Goal: Find specific page/section: Find specific page/section

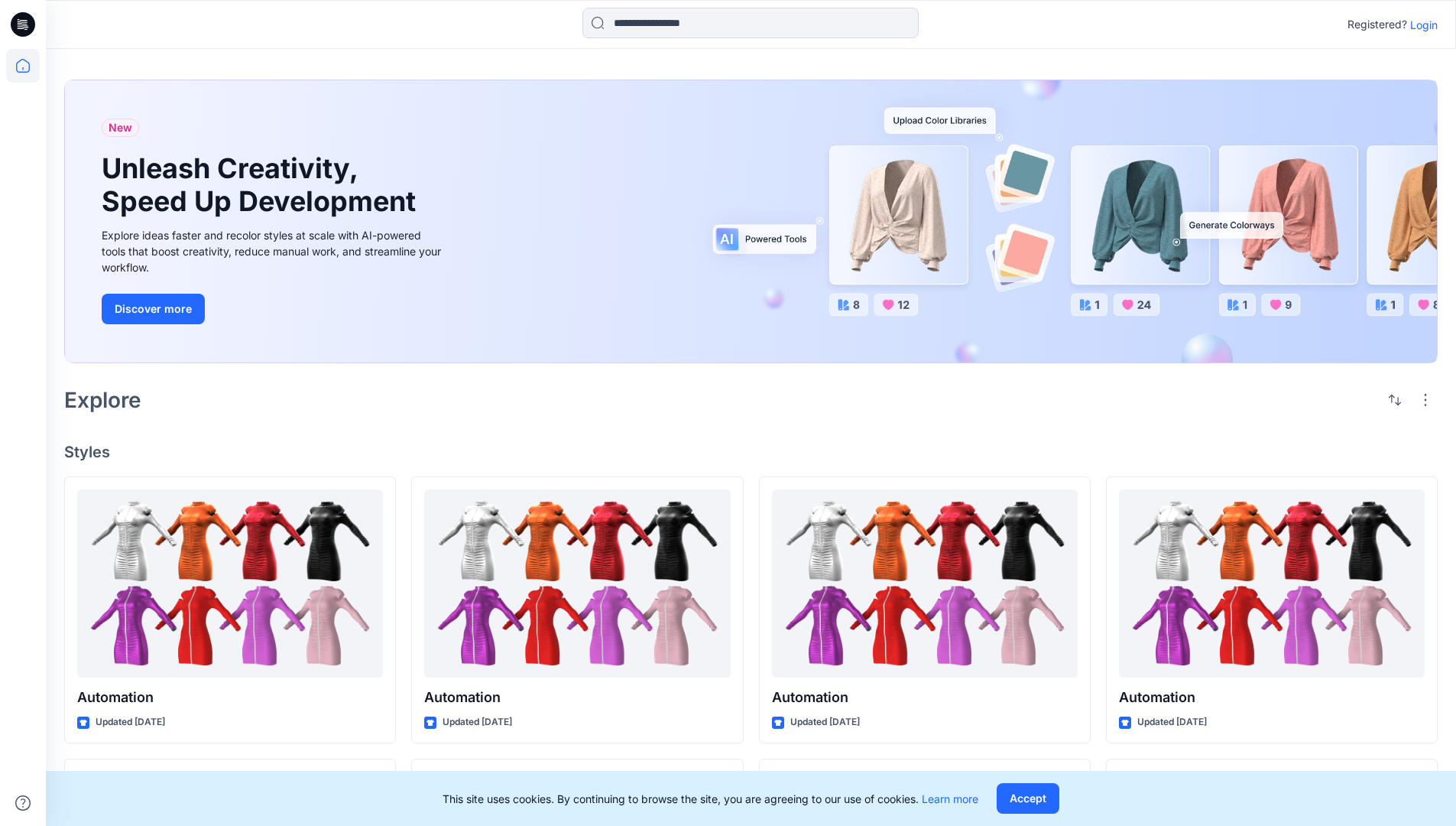
click at [1420, 24] on p "Login" at bounding box center [1425, 24] width 28 height 16
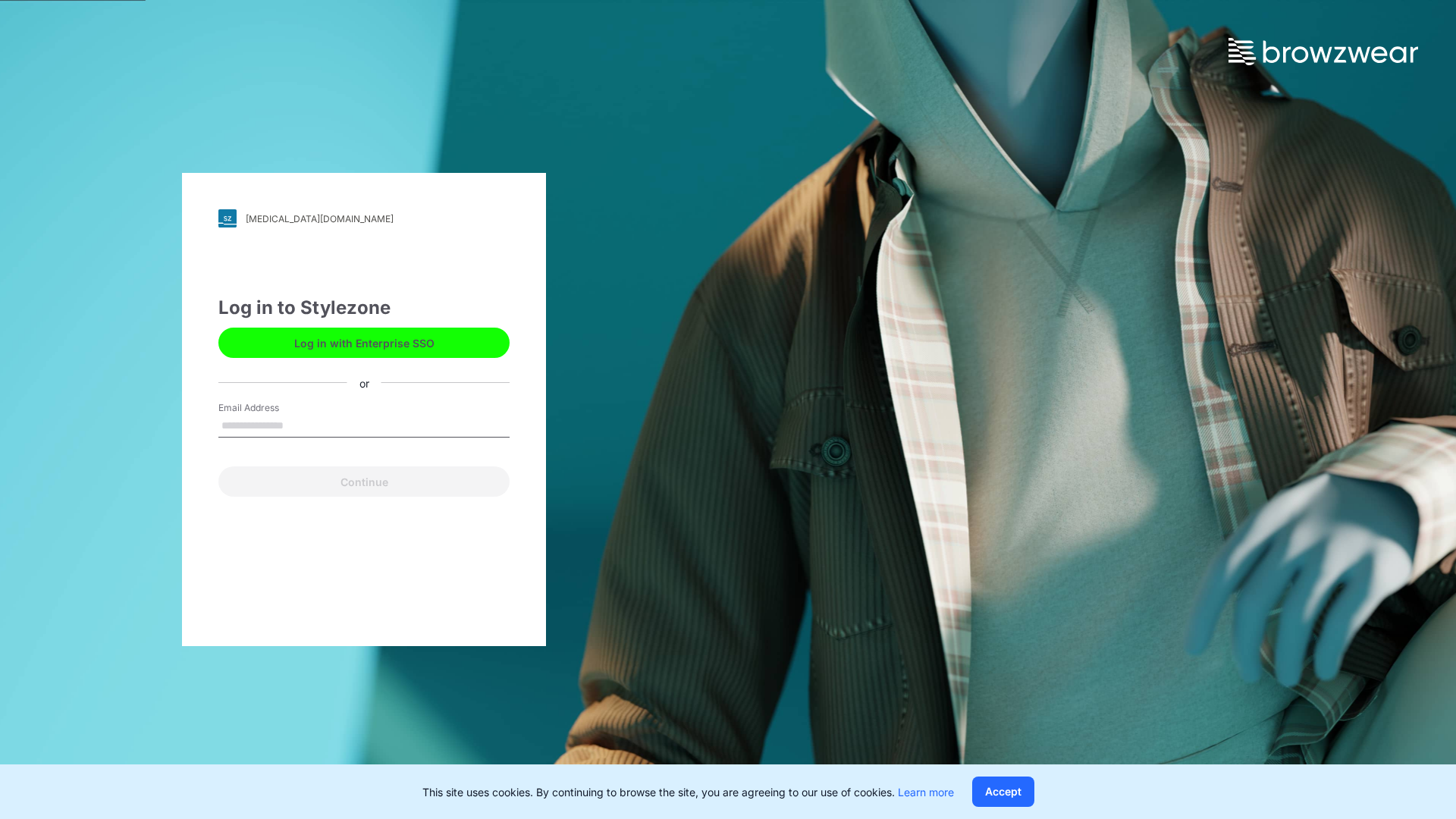
click at [299, 424] on input "Email Address" at bounding box center [364, 426] width 291 height 22
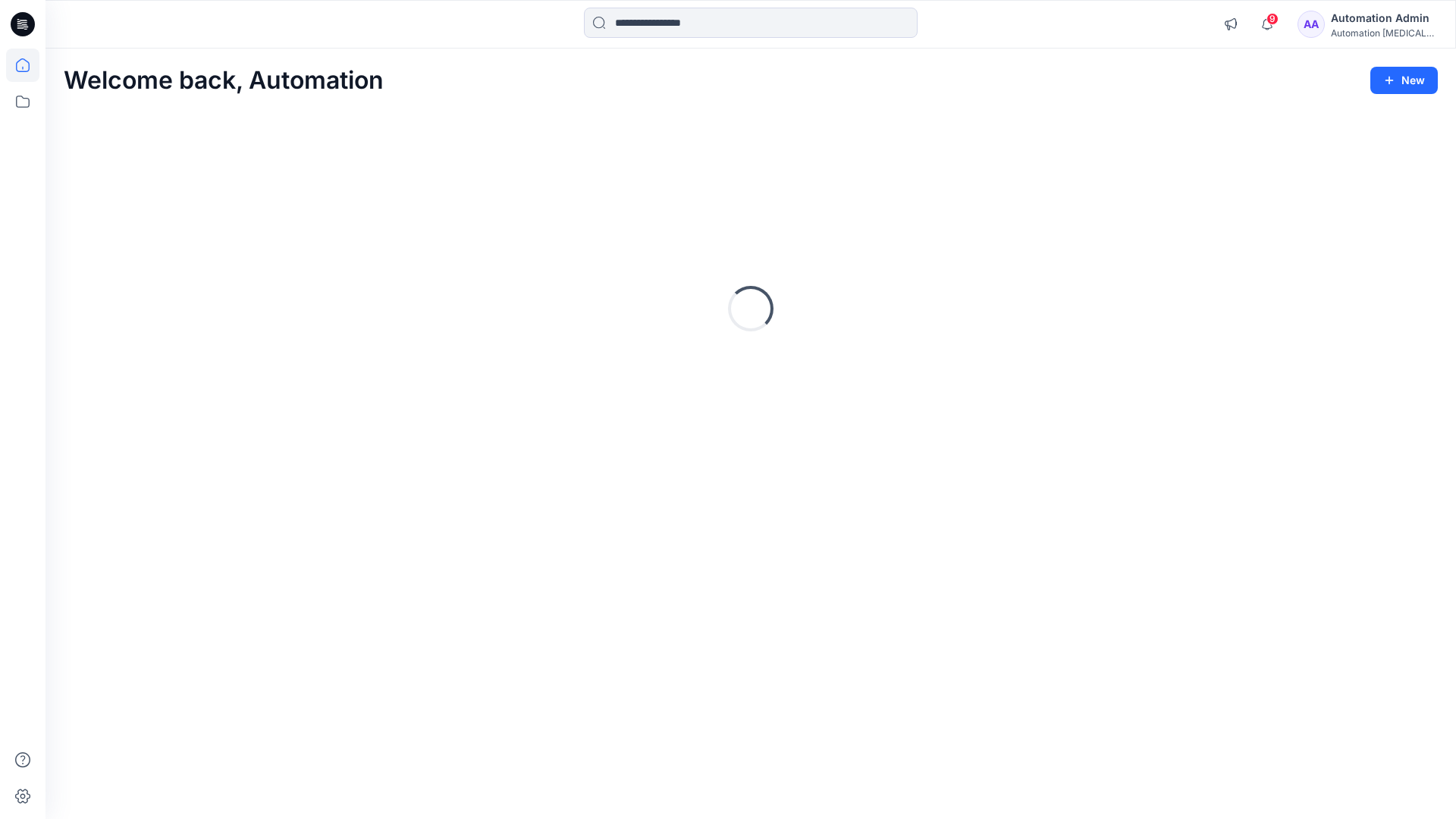
click at [28, 65] on icon at bounding box center [23, 65] width 14 height 14
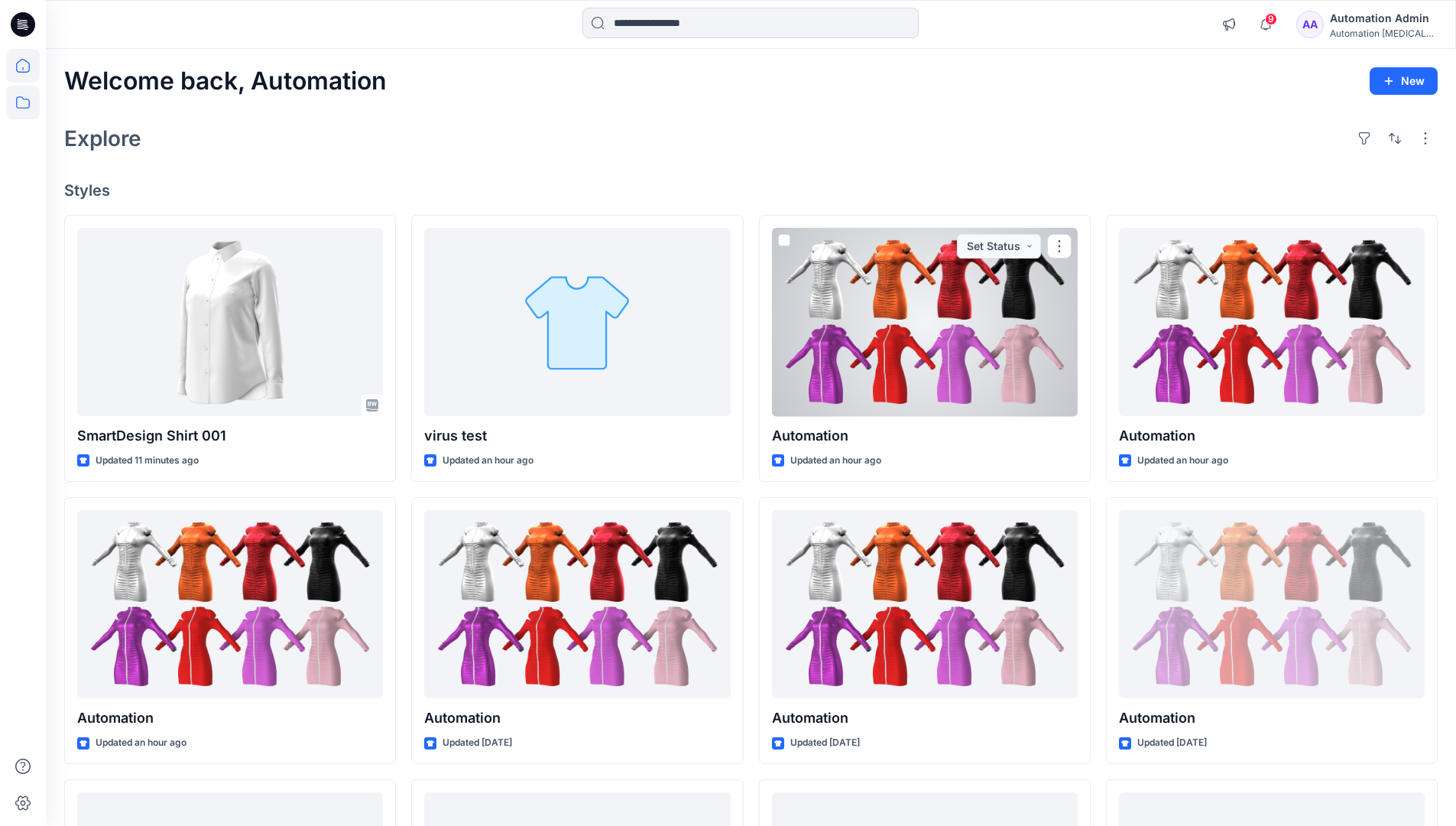
click at [23, 104] on icon at bounding box center [23, 102] width 34 height 34
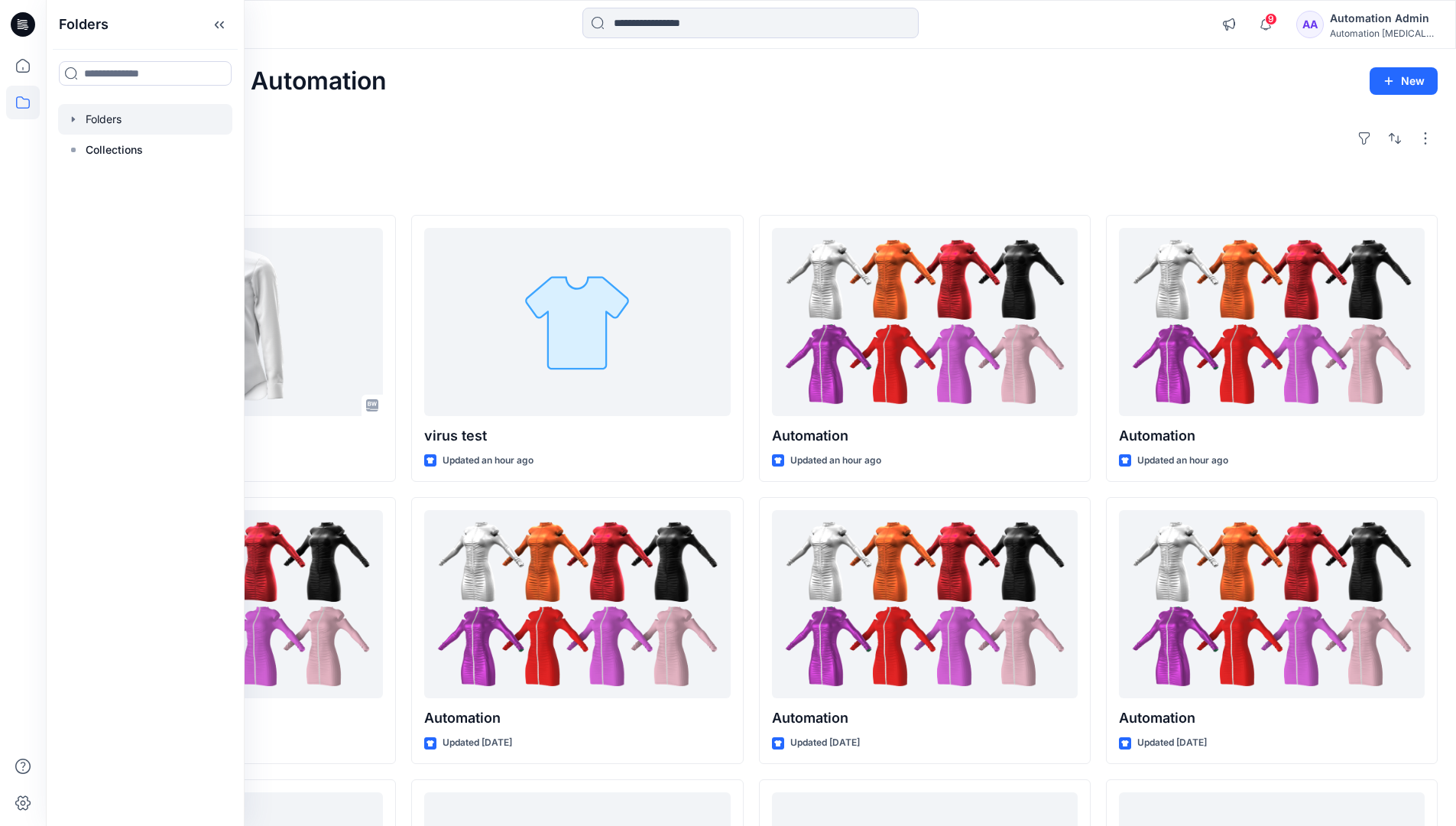
click at [103, 118] on div at bounding box center [145, 119] width 174 height 30
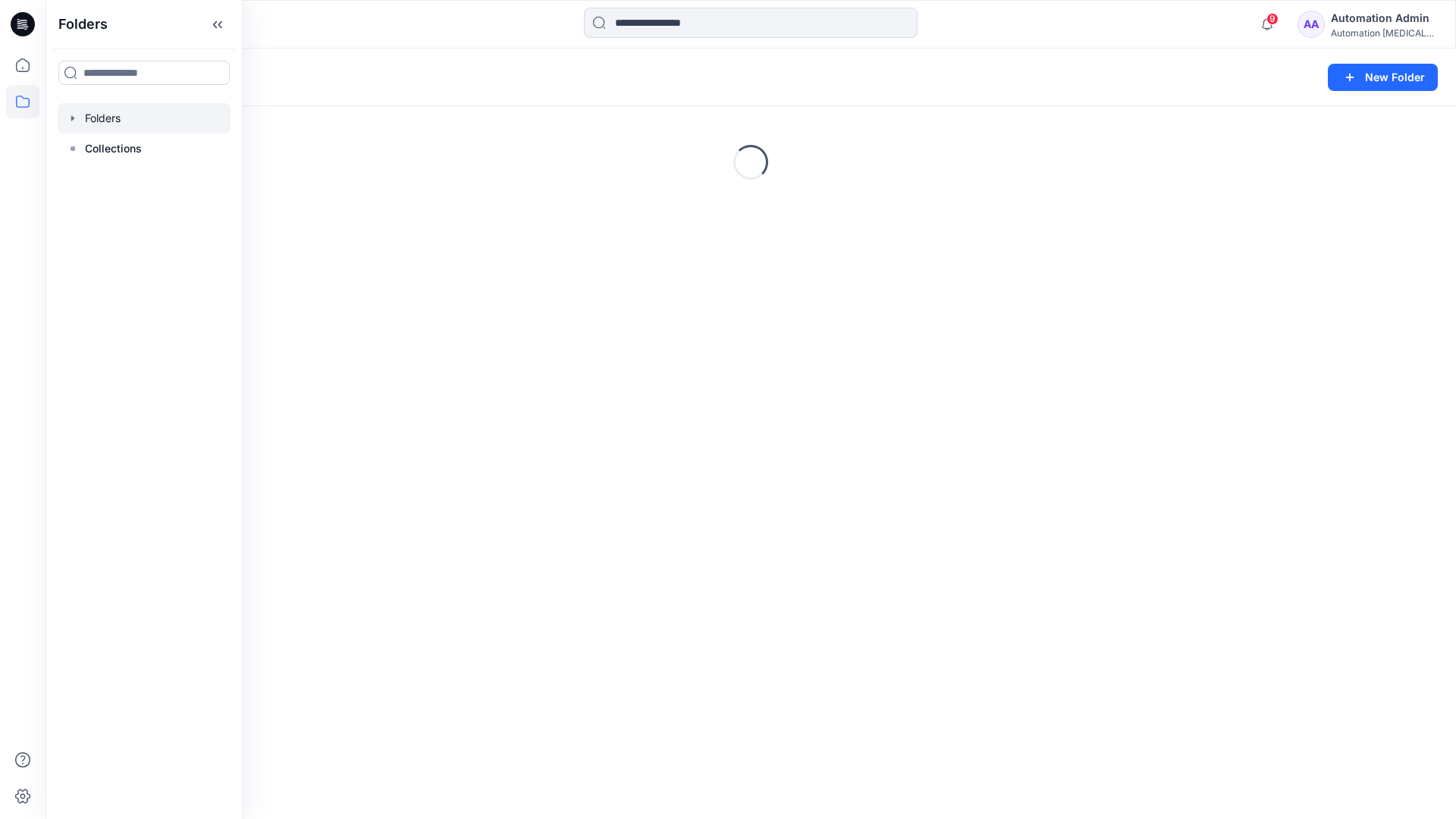
click at [749, 581] on div "Folders New Folder Loading..." at bounding box center [750, 433] width 1410 height 770
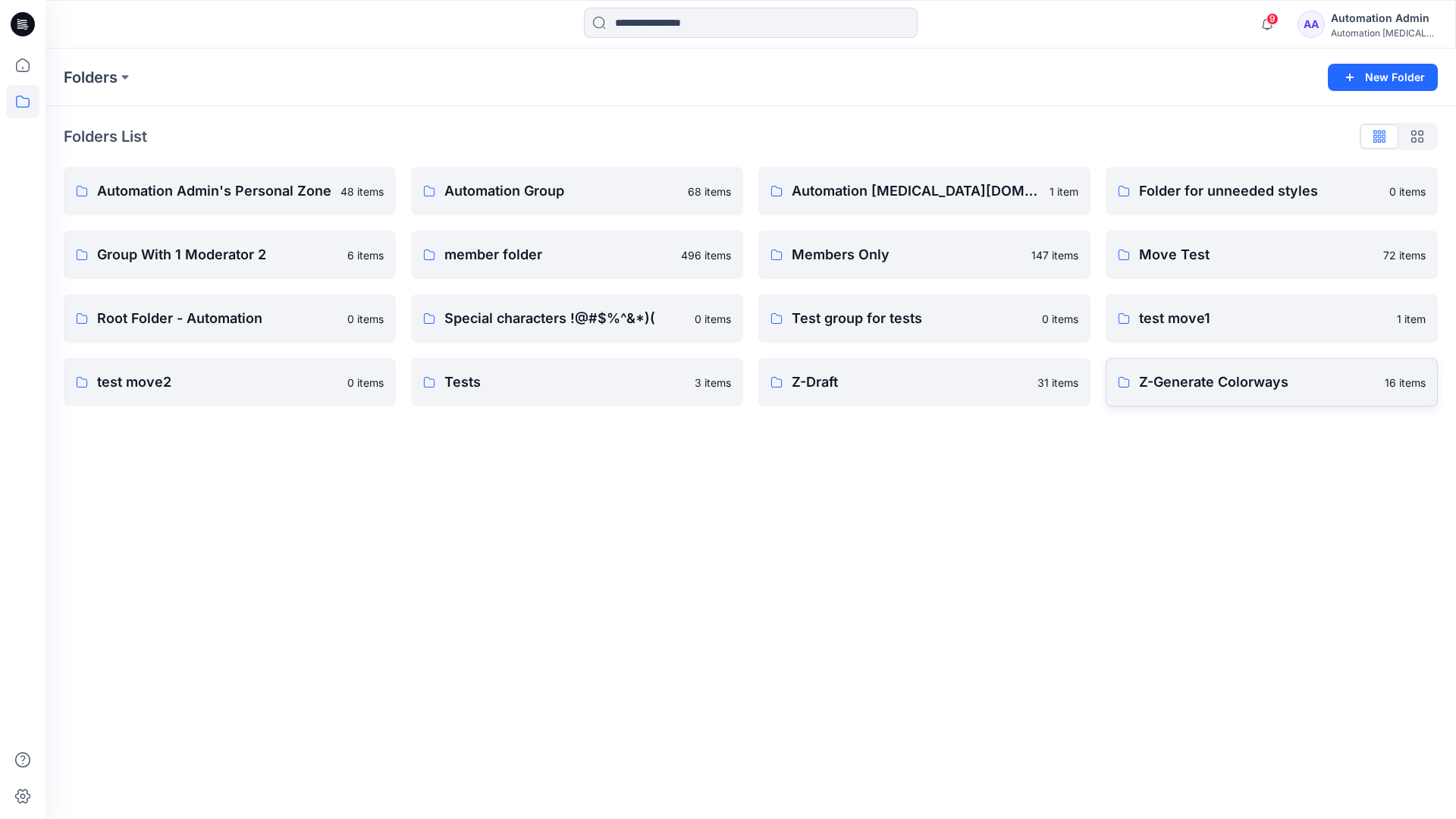
click at [1211, 390] on p "Z-Generate Colorways" at bounding box center [1256, 382] width 237 height 22
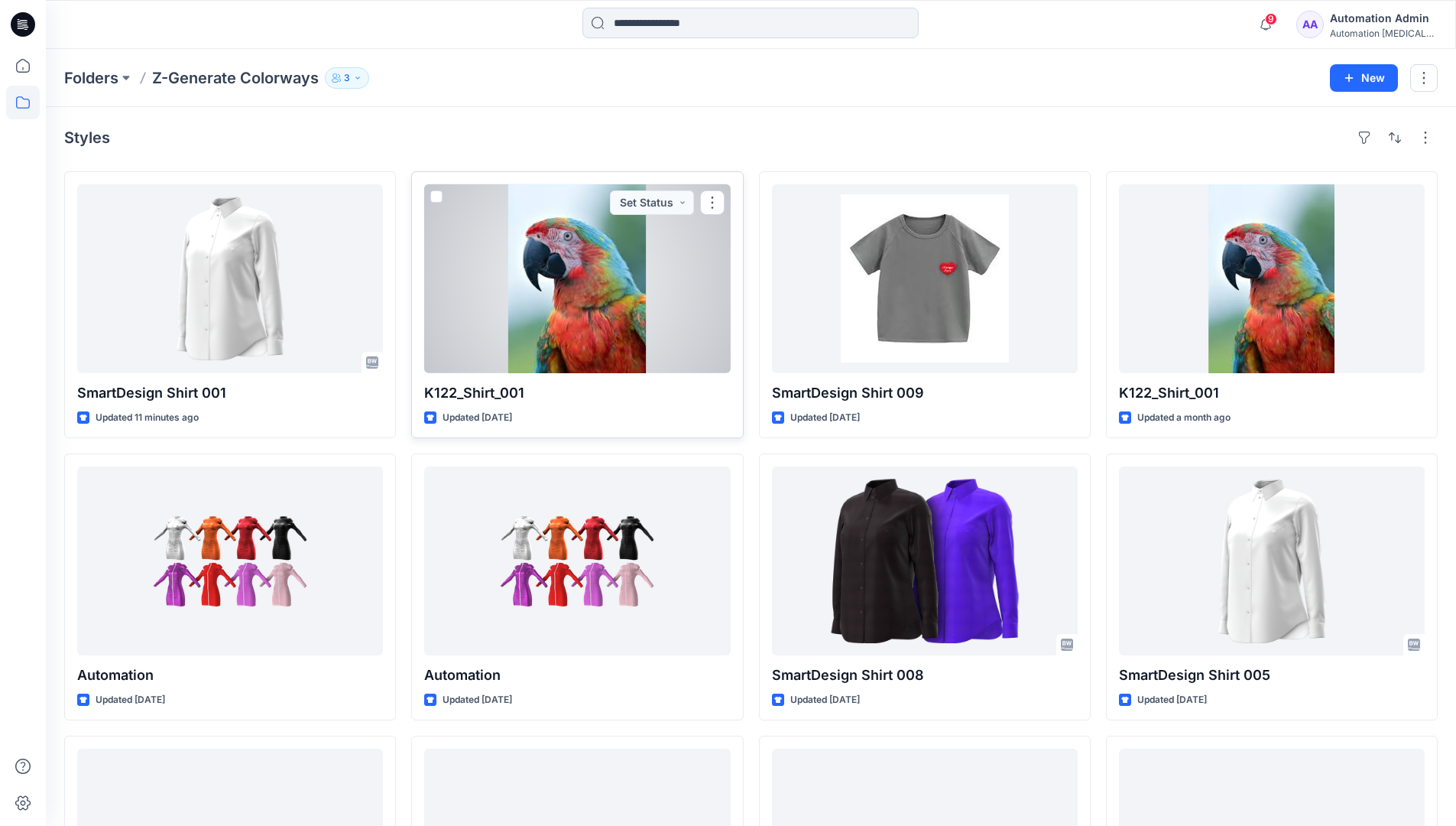
click at [437, 198] on span at bounding box center [436, 196] width 12 height 12
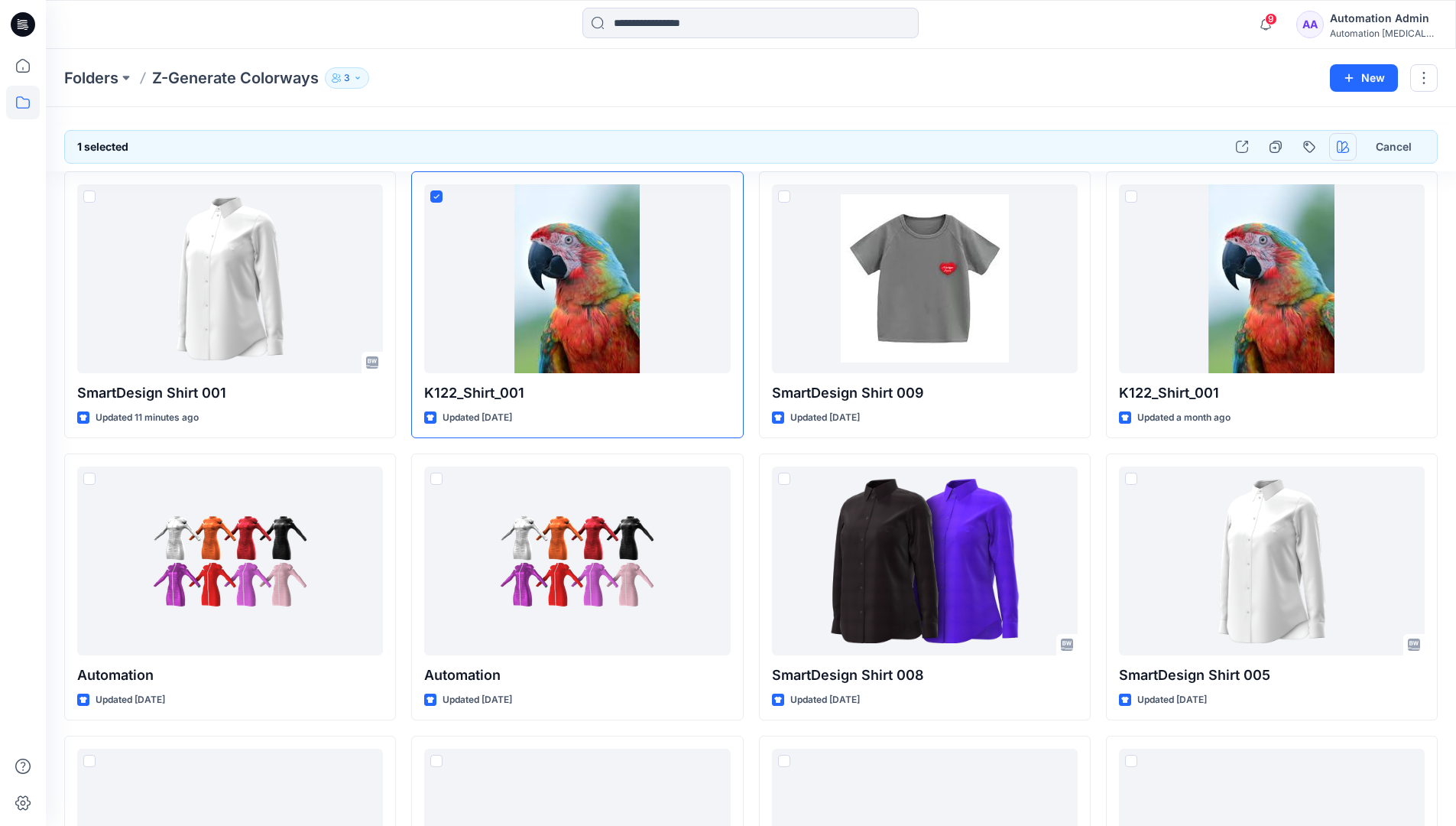
click at [1341, 149] on icon "button" at bounding box center [1343, 147] width 12 height 12
